Goal: Task Accomplishment & Management: Use online tool/utility

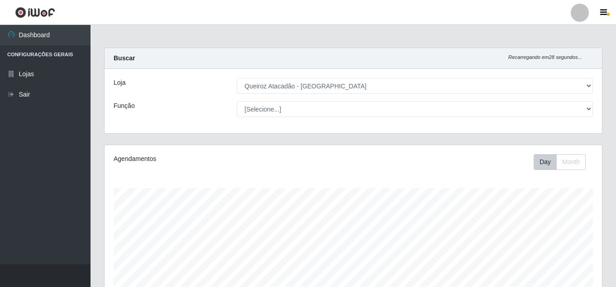
select select "225"
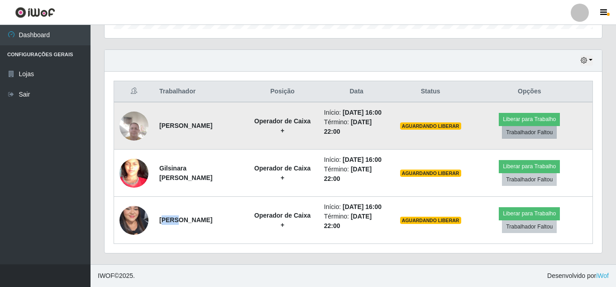
scroll to position [188, 498]
click at [523, 113] on button "Liberar para Trabalho" at bounding box center [529, 119] width 61 height 13
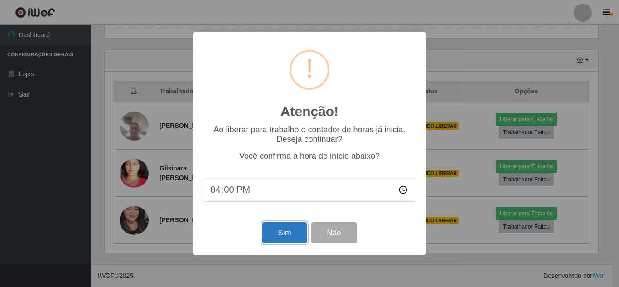
click at [293, 230] on button "Sim" at bounding box center [284, 232] width 44 height 21
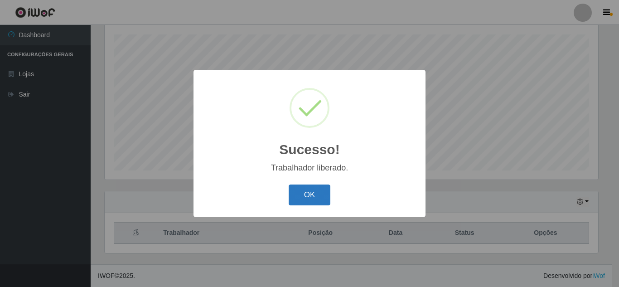
drag, startPoint x: 310, startPoint y: 203, endPoint x: 316, endPoint y: 201, distance: 6.2
click at [313, 202] on button "OK" at bounding box center [309, 194] width 42 height 21
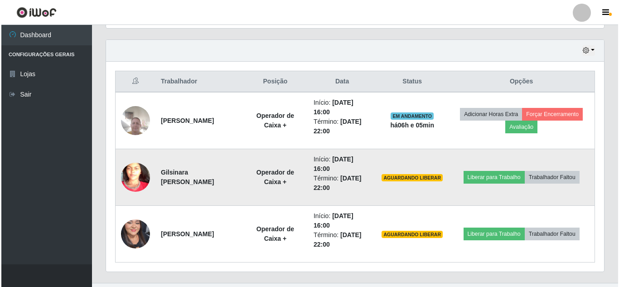
scroll to position [323, 0]
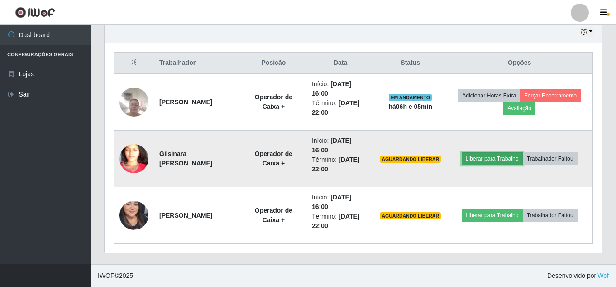
click at [506, 156] on button "Liberar para Trabalho" at bounding box center [492, 158] width 61 height 13
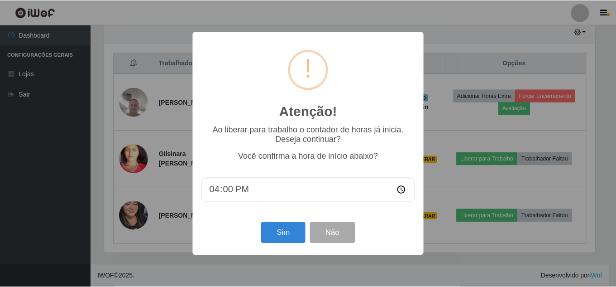
scroll to position [188, 493]
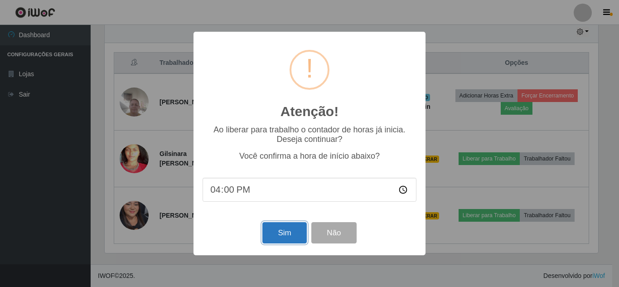
click at [288, 231] on button "Sim" at bounding box center [284, 232] width 44 height 21
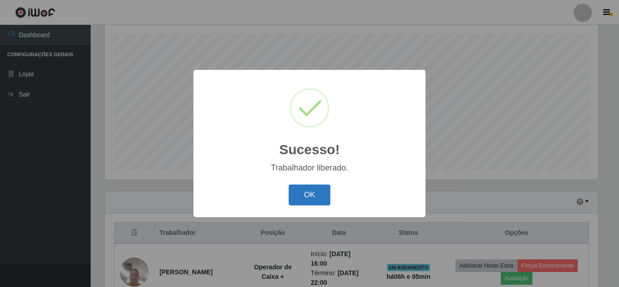
click at [327, 198] on button "OK" at bounding box center [309, 194] width 42 height 21
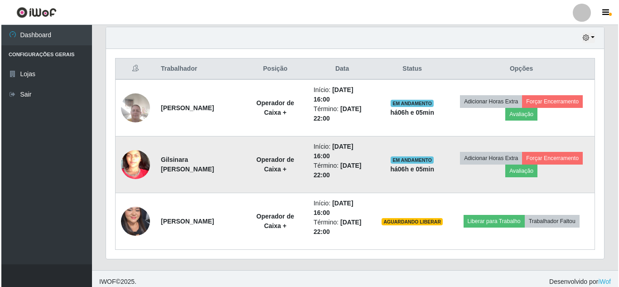
scroll to position [323, 0]
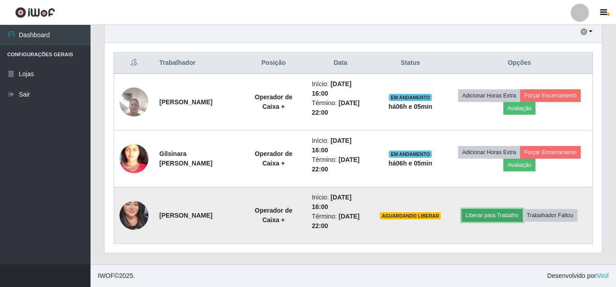
click at [495, 213] on button "Liberar para Trabalho" at bounding box center [492, 215] width 61 height 13
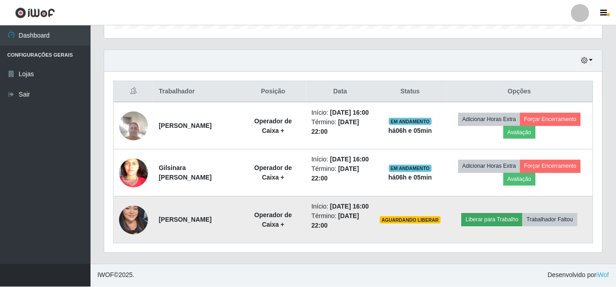
scroll to position [188, 493]
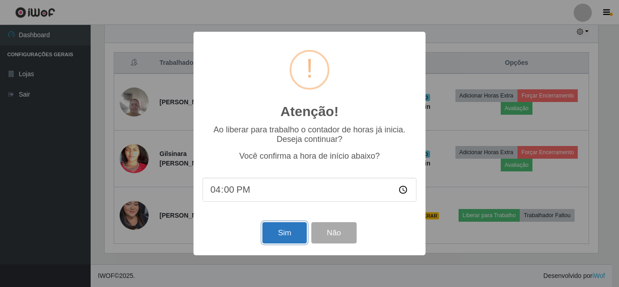
click at [292, 229] on button "Sim" at bounding box center [284, 232] width 44 height 21
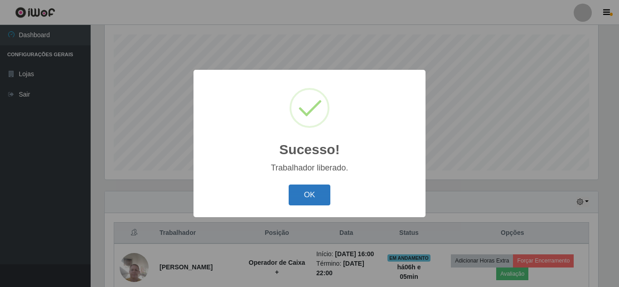
click at [302, 193] on button "OK" at bounding box center [309, 194] width 42 height 21
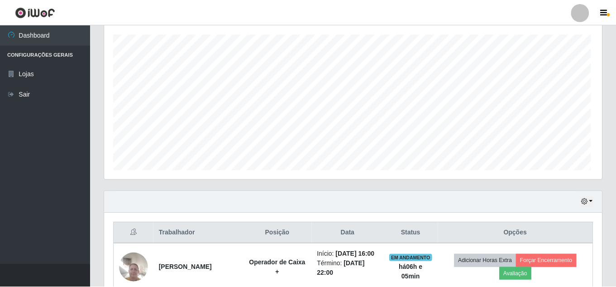
scroll to position [0, 0]
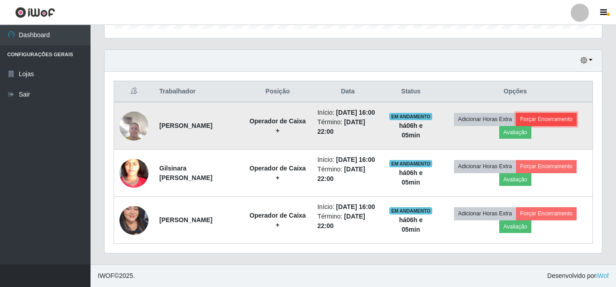
click at [562, 113] on button "Forçar Encerramento" at bounding box center [546, 119] width 61 height 13
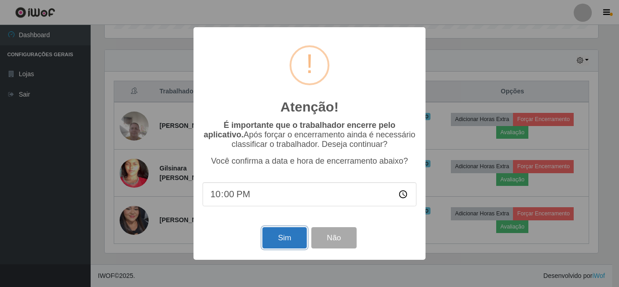
click at [297, 238] on button "Sim" at bounding box center [284, 237] width 44 height 21
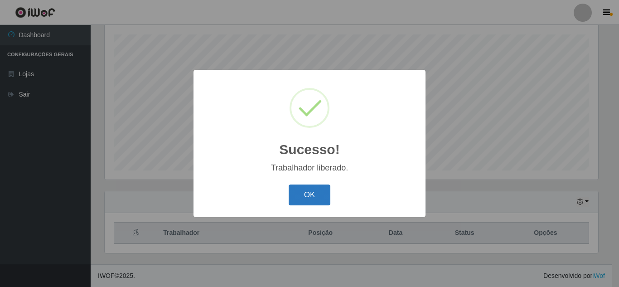
click at [312, 192] on button "OK" at bounding box center [309, 194] width 42 height 21
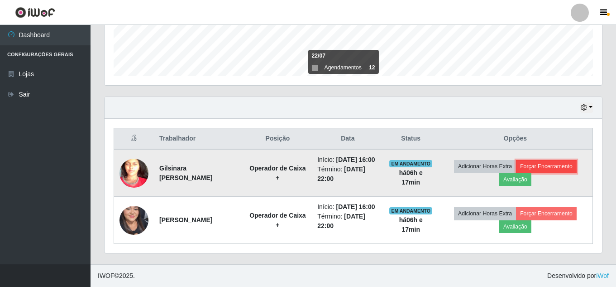
click at [574, 160] on button "Forçar Encerramento" at bounding box center [546, 166] width 61 height 13
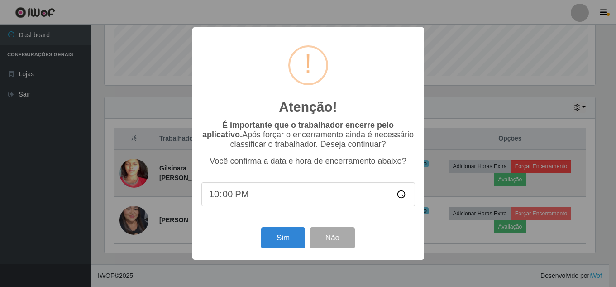
scroll to position [188, 493]
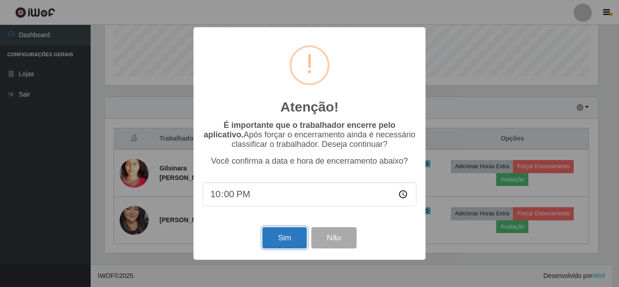
click at [275, 246] on button "Sim" at bounding box center [284, 237] width 44 height 21
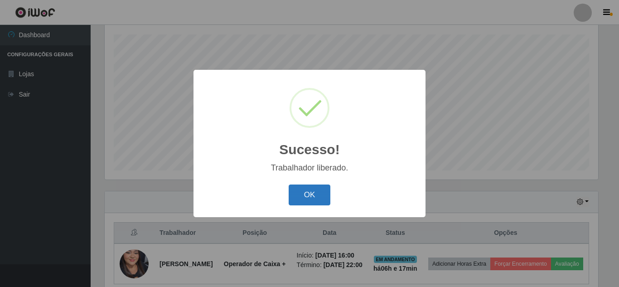
click at [301, 193] on button "OK" at bounding box center [309, 194] width 42 height 21
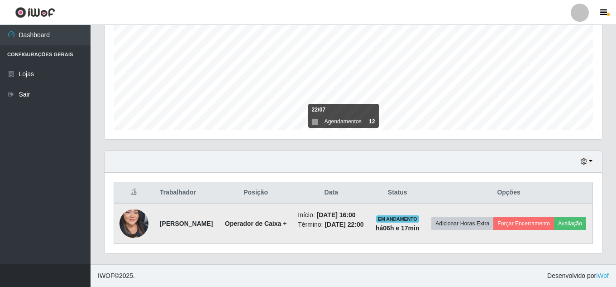
scroll to position [210, 0]
click at [554, 217] on button "Forçar Encerramento" at bounding box center [524, 223] width 61 height 13
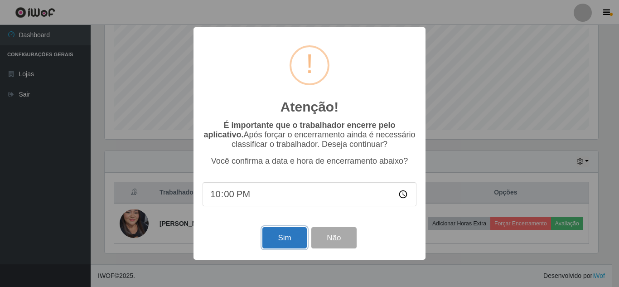
click at [287, 245] on button "Sim" at bounding box center [284, 237] width 44 height 21
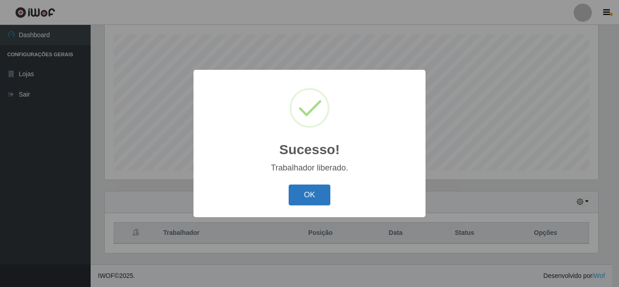
click at [316, 193] on button "OK" at bounding box center [309, 194] width 42 height 21
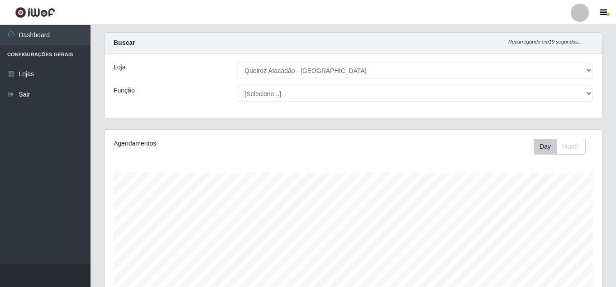
scroll to position [0, 0]
